Goal: Task Accomplishment & Management: Manage account settings

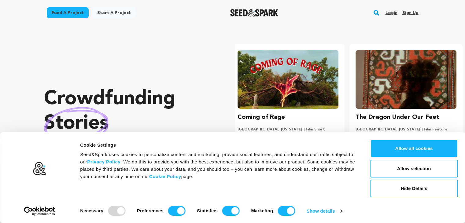
scroll to position [0, 122]
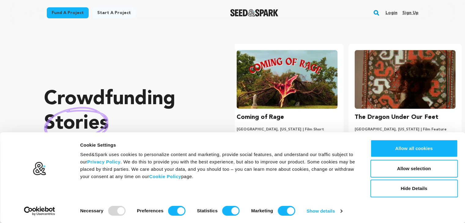
click at [408, 12] on link "Sign up" at bounding box center [410, 13] width 16 height 10
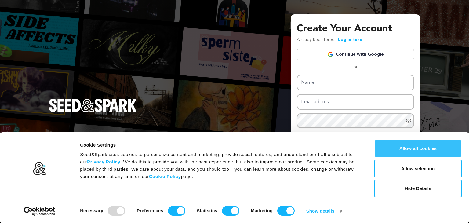
click at [422, 150] on button "Allow all cookies" at bounding box center [418, 149] width 87 height 18
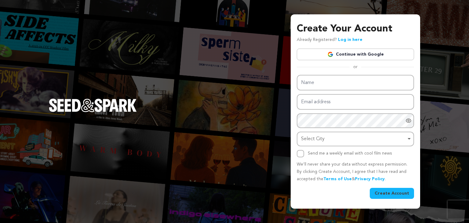
click at [341, 74] on div "Create Your Account Already Registered? Log in here Continue with Google or eyJ…" at bounding box center [355, 110] width 117 height 177
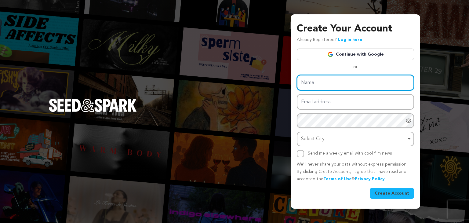
click at [331, 78] on input "Name" at bounding box center [355, 83] width 117 height 16
type input "Aeropick Airport Transfer"
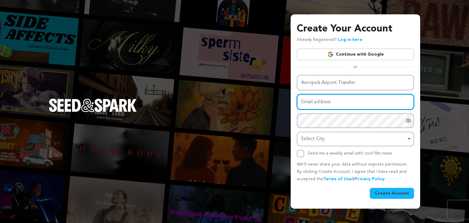
click at [350, 100] on input "Email address" at bounding box center [355, 102] width 117 height 16
type input "[EMAIL_ADDRESS][DOMAIN_NAME]"
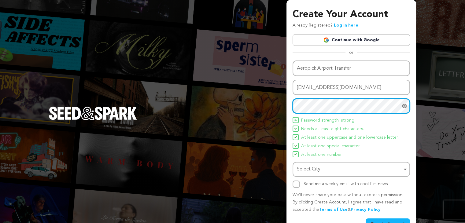
click at [320, 168] on div "Select City Remove item" at bounding box center [349, 169] width 105 height 9
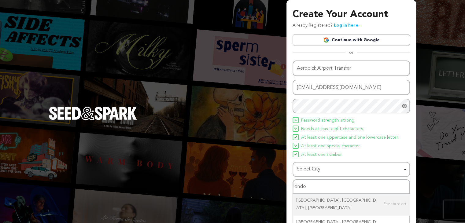
type input "london"
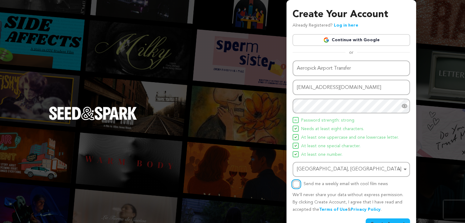
click at [299, 182] on input "Send me a weekly email with cool film news" at bounding box center [295, 184] width 7 height 7
checkbox input "true"
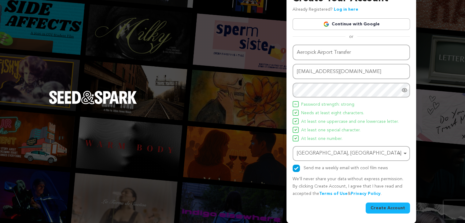
click at [374, 204] on button "Create Account" at bounding box center [387, 208] width 44 height 11
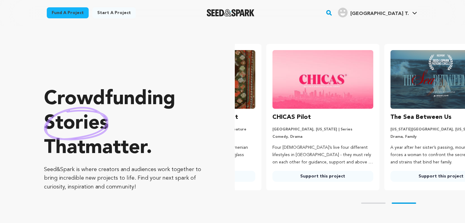
scroll to position [0, 122]
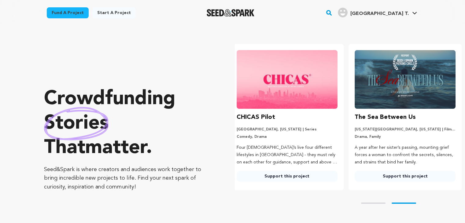
click at [394, 14] on span "Aeropick Airport T." at bounding box center [379, 13] width 58 height 5
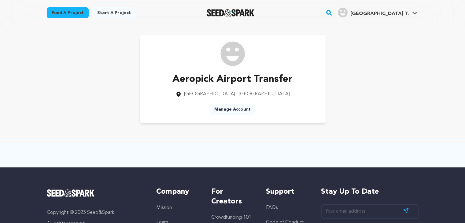
click at [237, 108] on link "Manage Account" at bounding box center [232, 109] width 46 height 11
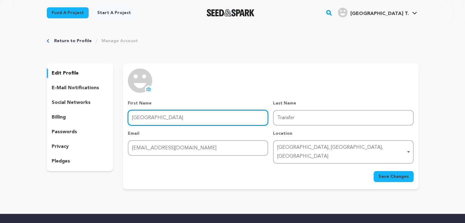
click at [189, 122] on input "Aeropick Airport" at bounding box center [198, 118] width 140 height 16
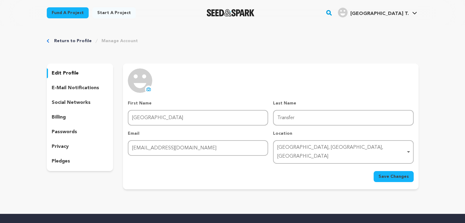
click at [148, 89] on icon at bounding box center [149, 90] width 2 height 2
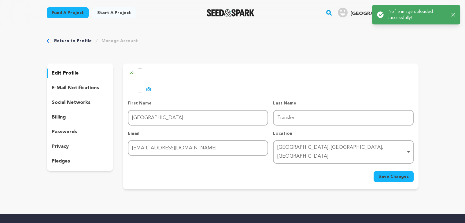
click at [391, 174] on span "Save Changes" at bounding box center [393, 177] width 30 height 6
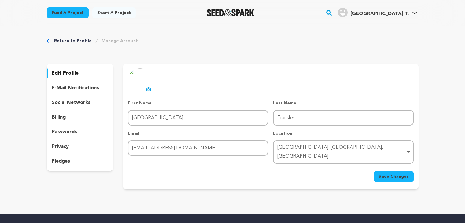
click at [71, 101] on p "social networks" at bounding box center [71, 102] width 39 height 7
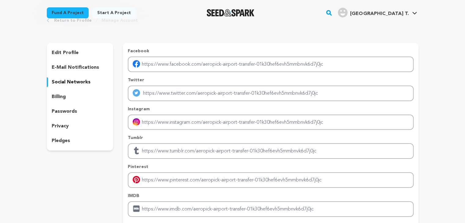
scroll to position [7, 0]
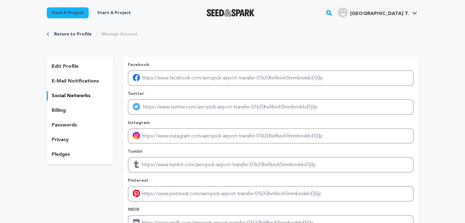
click at [74, 82] on p "e-mail notifications" at bounding box center [75, 81] width 47 height 7
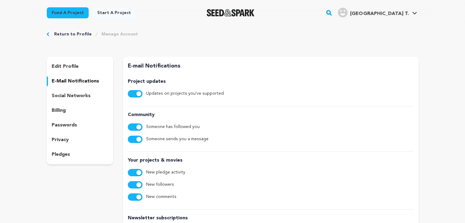
click at [367, 16] on span "[GEOGRAPHIC_DATA] T." at bounding box center [379, 13] width 58 height 5
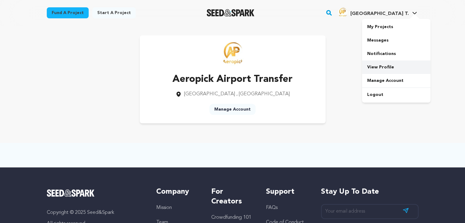
click at [376, 64] on link "View Profile" at bounding box center [396, 66] width 68 height 13
click at [389, 13] on span "[GEOGRAPHIC_DATA] T." at bounding box center [379, 13] width 58 height 5
click at [384, 81] on link "Manage Account" at bounding box center [396, 80] width 68 height 13
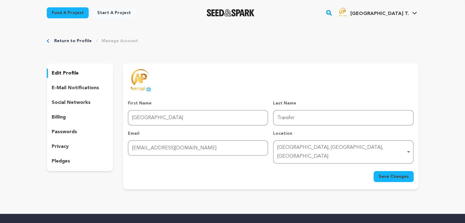
click at [63, 118] on p "billing" at bounding box center [59, 117] width 14 height 7
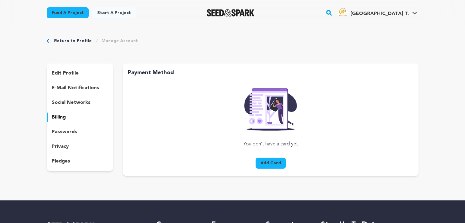
click at [62, 146] on p "privacy" at bounding box center [60, 146] width 17 height 7
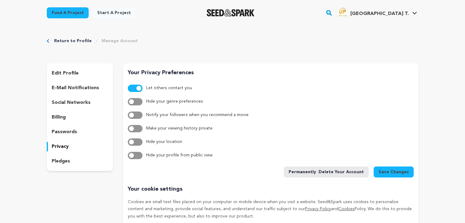
click at [373, 11] on span "[GEOGRAPHIC_DATA] T." at bounding box center [379, 13] width 58 height 5
